Goal: Check status: Check status

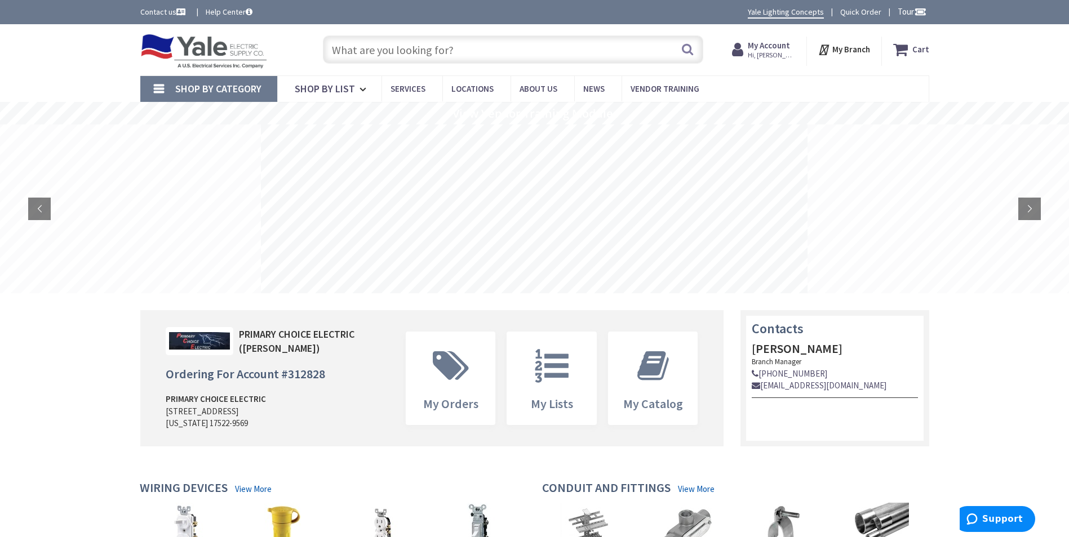
click at [766, 45] on strong "My Account" at bounding box center [769, 45] width 42 height 11
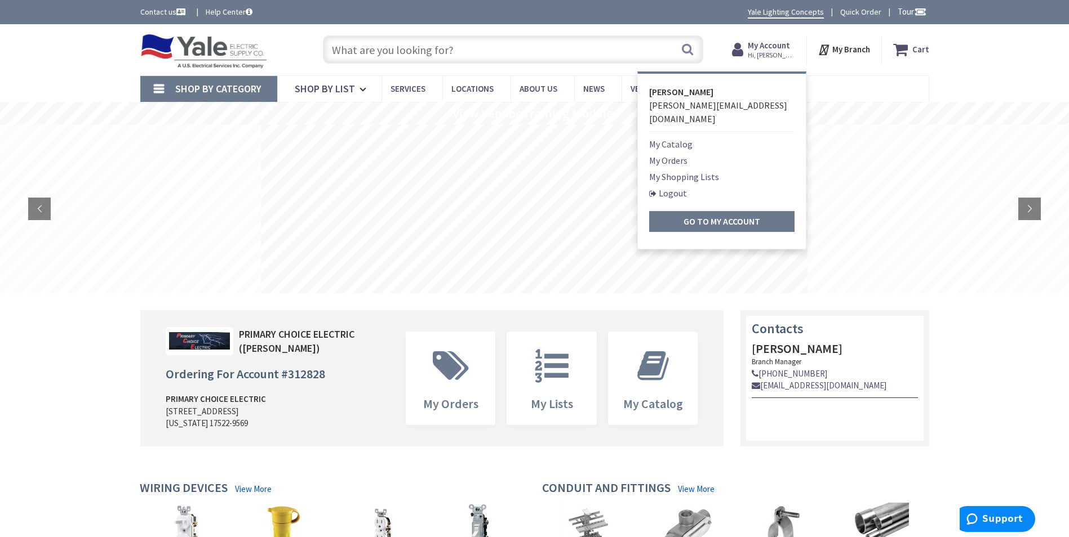
click at [678, 154] on link "My Orders" at bounding box center [668, 161] width 38 height 14
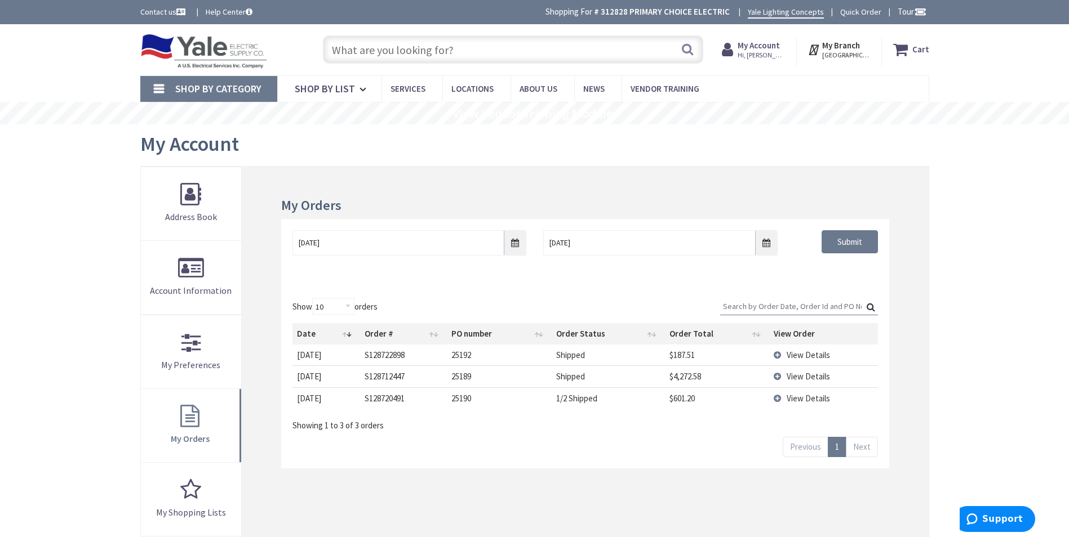
click at [778, 378] on td "View Details" at bounding box center [823, 376] width 108 height 21
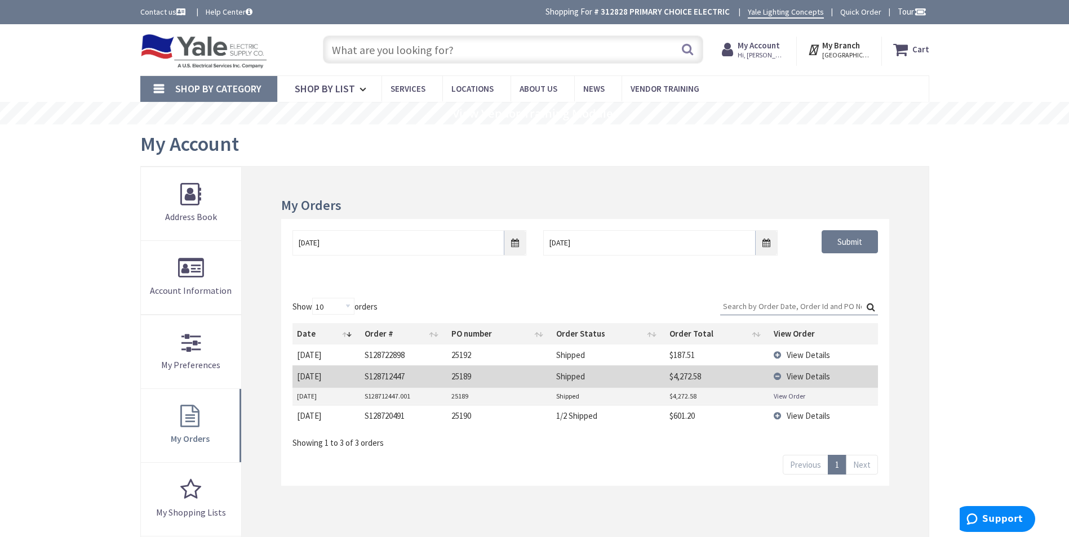
click at [780, 394] on link "View Order" at bounding box center [790, 397] width 32 height 10
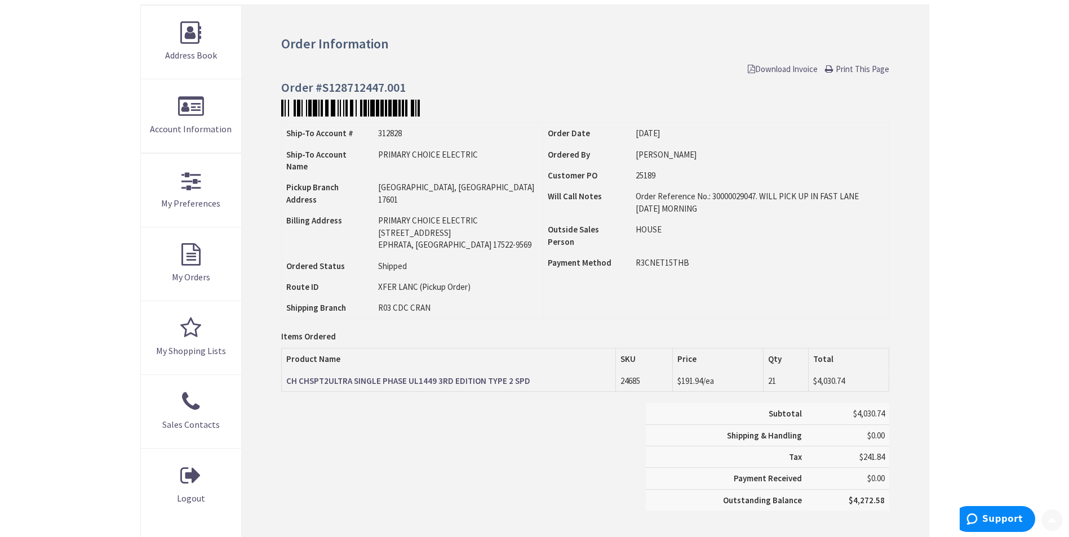
scroll to position [169, 0]
